Goal: Task Accomplishment & Management: Manage account settings

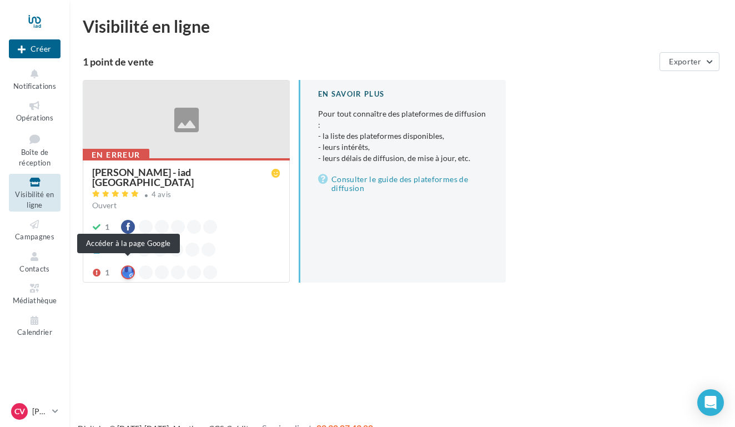
click at [128, 265] on div at bounding box center [128, 272] width 14 height 14
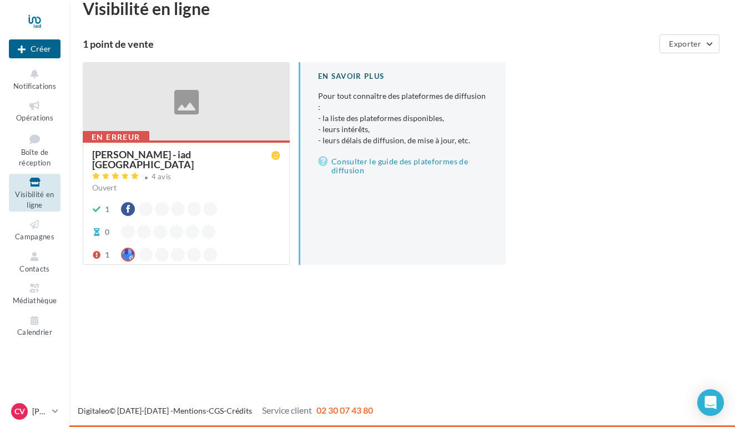
scroll to position [18, 0]
click at [39, 84] on span "Notifications" at bounding box center [34, 86] width 43 height 9
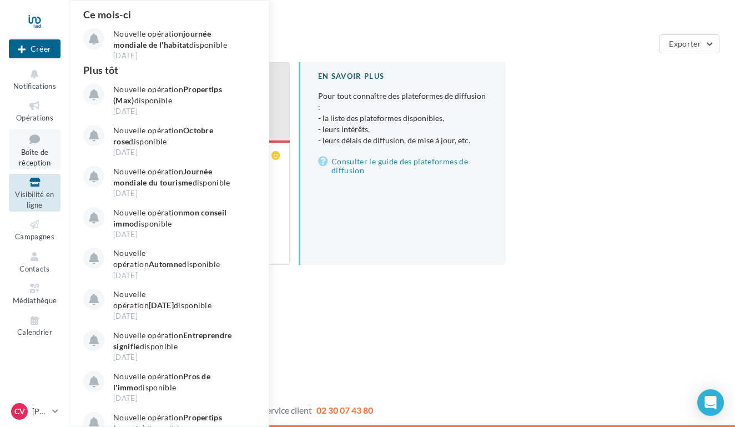
click at [33, 144] on icon at bounding box center [34, 138] width 45 height 15
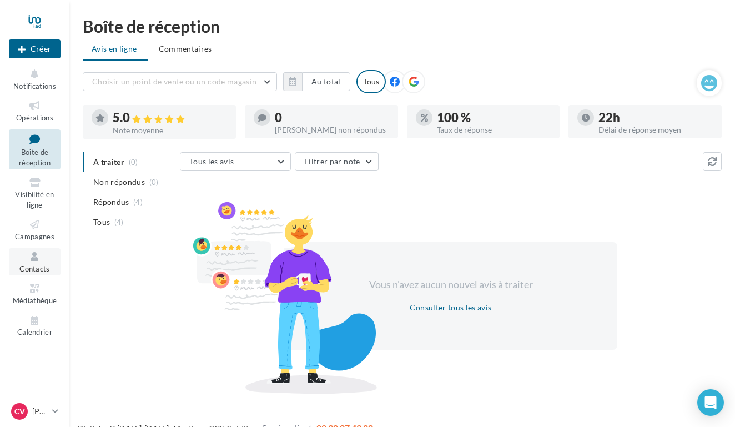
click at [38, 264] on span "Contacts" at bounding box center [34, 268] width 31 height 9
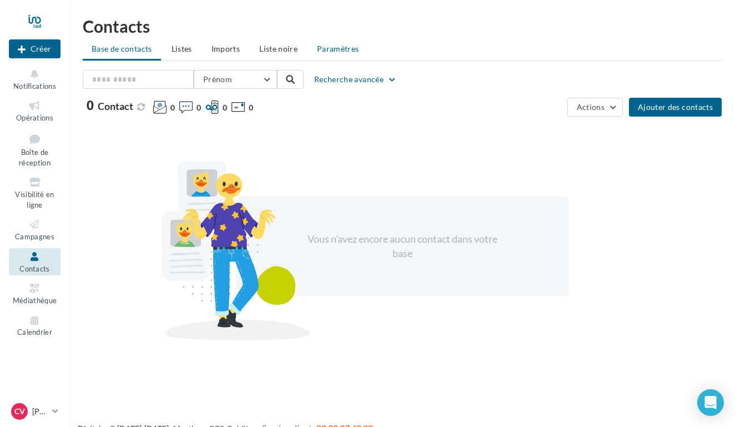
click at [350, 51] on span "Paramètres" at bounding box center [338, 48] width 42 height 9
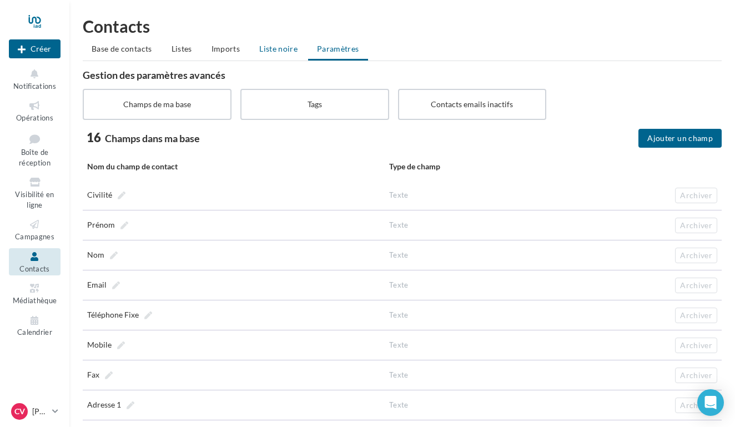
click at [289, 44] on span "Liste noire" at bounding box center [278, 48] width 38 height 9
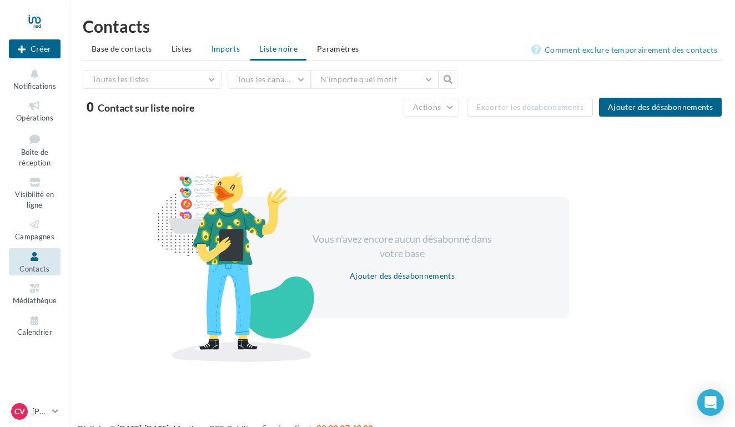
click at [230, 49] on span "Imports" at bounding box center [225, 48] width 28 height 9
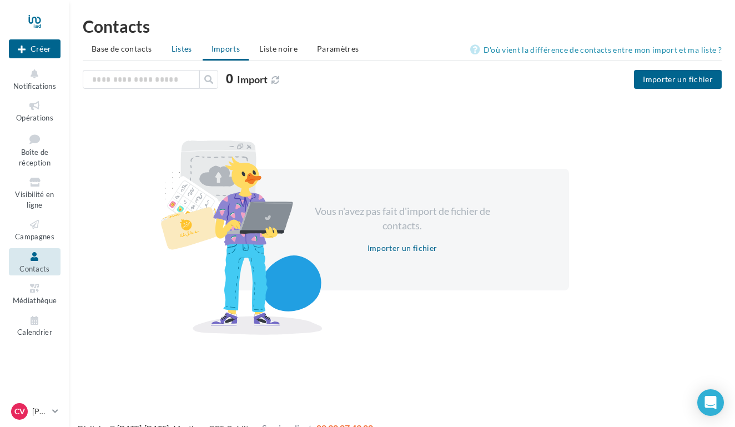
click at [187, 51] on span "Listes" at bounding box center [181, 48] width 21 height 9
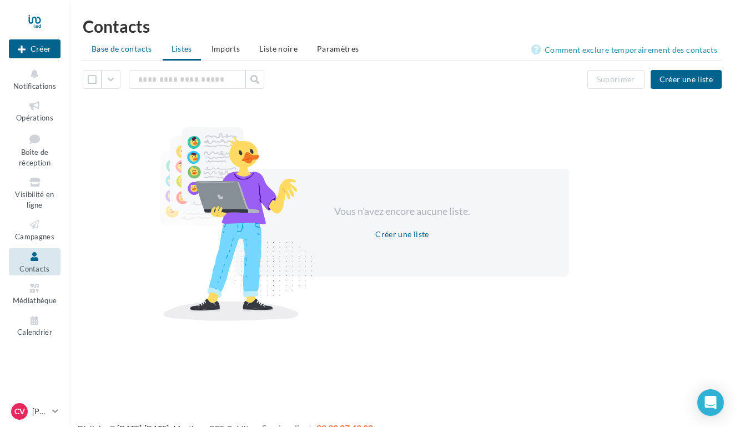
click at [126, 49] on span "Base de contacts" at bounding box center [122, 48] width 60 height 9
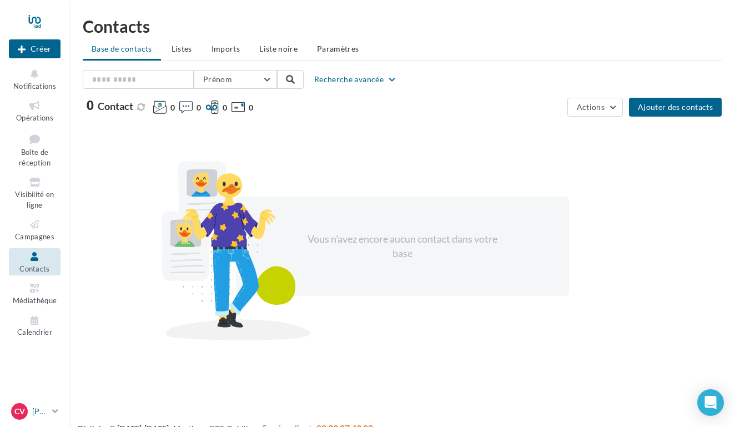
click at [19, 412] on span "CV" at bounding box center [19, 411] width 11 height 11
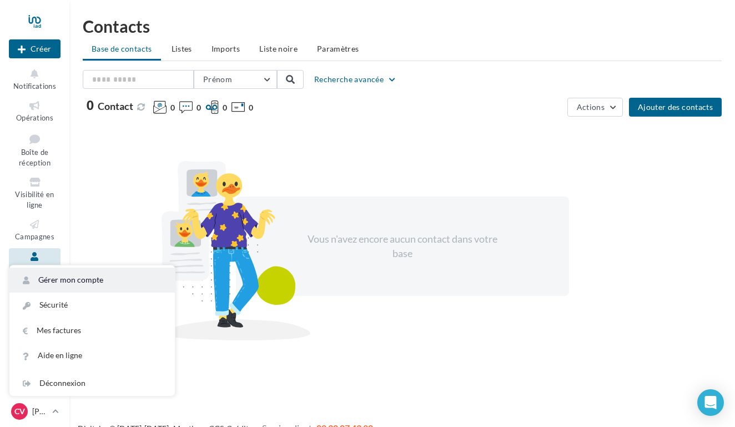
click at [67, 274] on link "Gérer mon compte" at bounding box center [91, 279] width 165 height 25
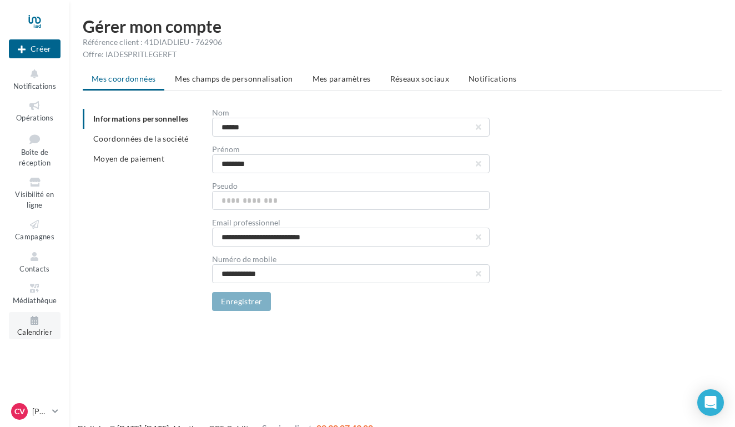
click at [31, 315] on icon at bounding box center [34, 320] width 45 height 13
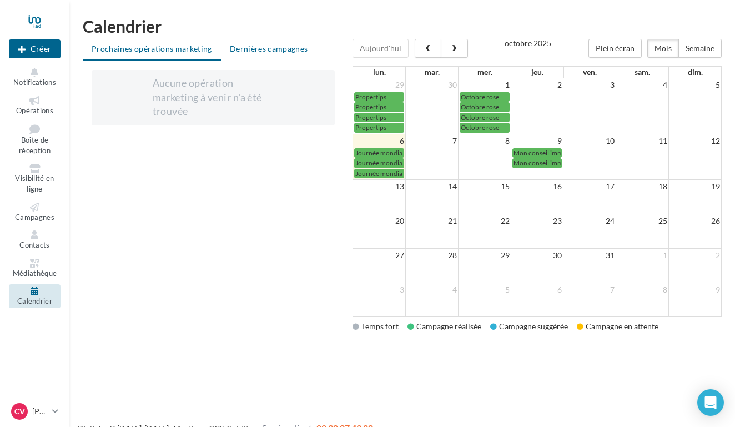
click at [256, 50] on span "Dernières campagnes" at bounding box center [269, 48] width 78 height 9
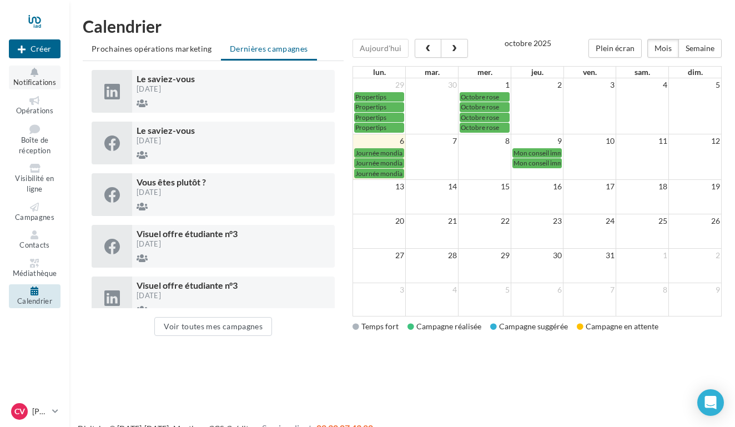
click at [33, 75] on icon at bounding box center [34, 72] width 45 height 9
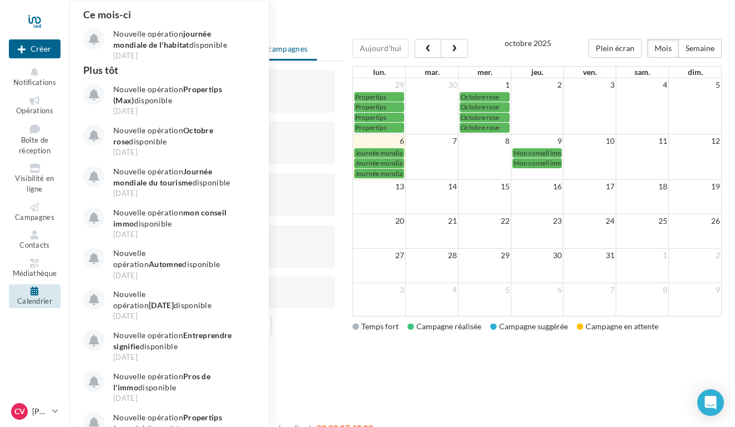
scroll to position [-1, 0]
